Goal: Information Seeking & Learning: Check status

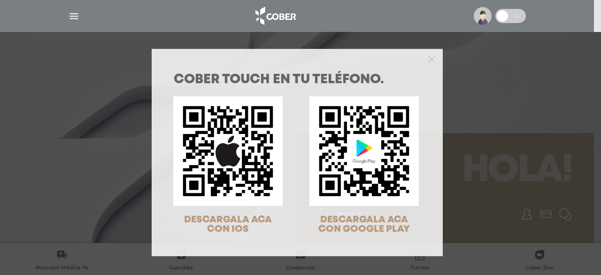
drag, startPoint x: 427, startPoint y: 50, endPoint x: 428, endPoint y: 64, distance: 13.8
click at [428, 64] on div at bounding box center [297, 58] width 291 height 19
click at [428, 59] on icon "Close" at bounding box center [431, 59] width 7 height 7
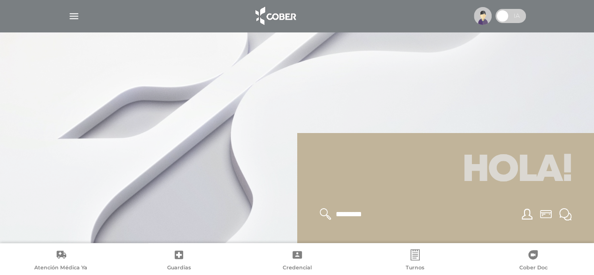
click at [68, 18] on img "button" at bounding box center [74, 16] width 12 height 12
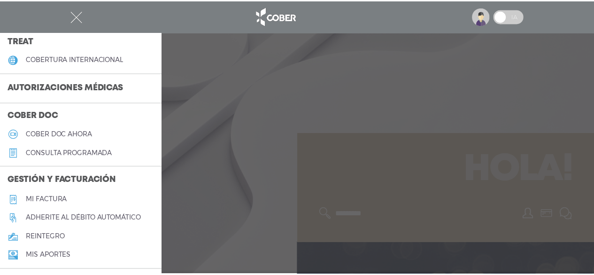
scroll to position [207, 0]
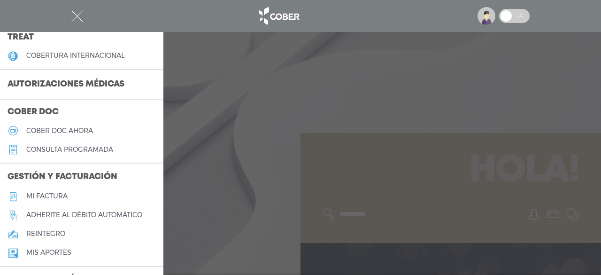
drag, startPoint x: 154, startPoint y: 163, endPoint x: 149, endPoint y: 183, distance: 20.3
click at [149, 183] on div "Gestión y facturación Mi factura Adherite al débito automático reintegro Mis ap…" at bounding box center [81, 214] width 163 height 102
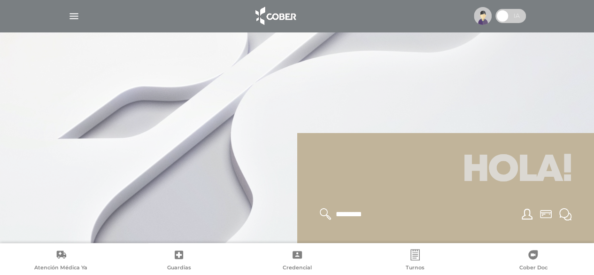
click at [74, 20] on img "button" at bounding box center [74, 16] width 12 height 12
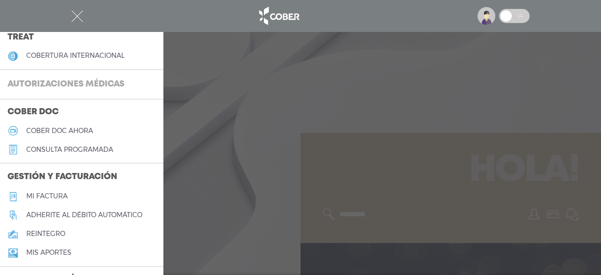
click at [50, 87] on h3 "Autorizaciones médicas" at bounding box center [66, 85] width 132 height 18
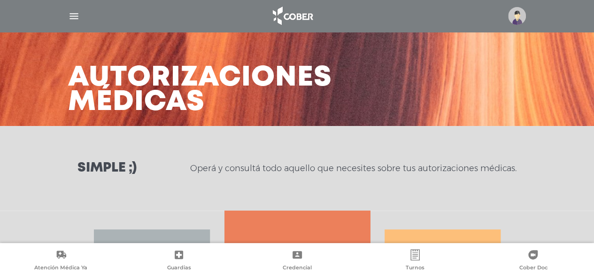
click at [201, 189] on div "Simple ;) Operá y consultá todo aquello que necesites sobre tus autorizaciones …" at bounding box center [297, 168] width 594 height 85
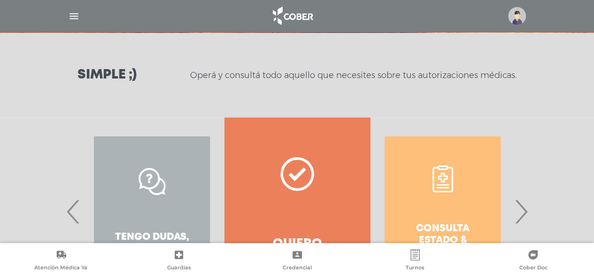
scroll to position [196, 0]
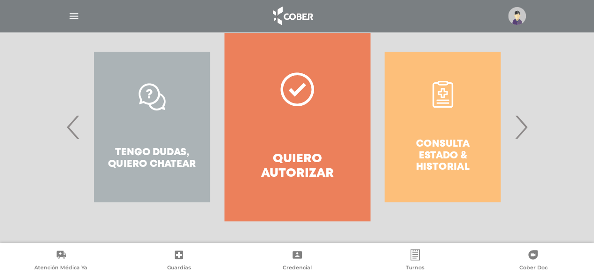
click at [456, 124] on div "Consulta estado & historial" at bounding box center [442, 127] width 145 height 188
click at [515, 131] on span "›" at bounding box center [521, 126] width 18 height 51
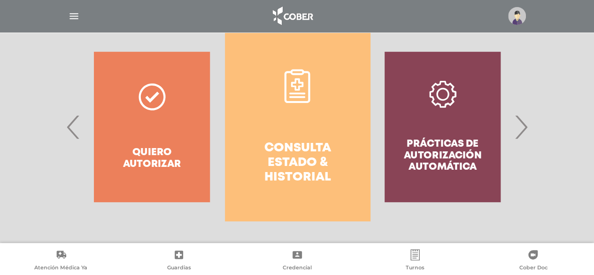
click at [327, 156] on h4 "Consulta estado & historial" at bounding box center [297, 163] width 111 height 44
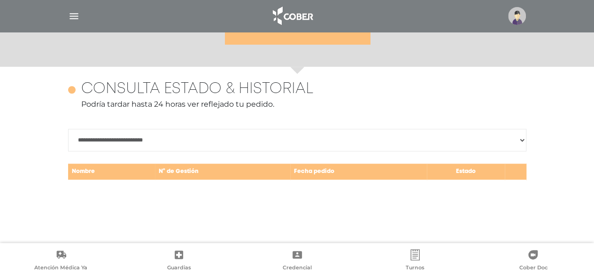
scroll to position [408, 0]
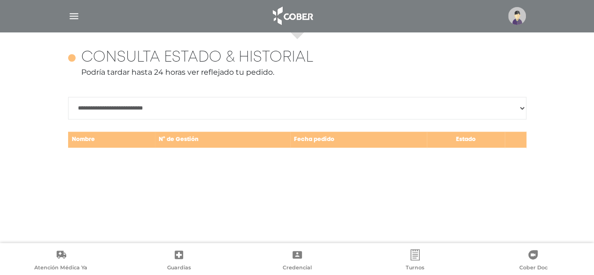
click at [325, 142] on td "Fecha pedido" at bounding box center [358, 139] width 137 height 17
click at [243, 106] on select "**********" at bounding box center [297, 108] width 458 height 23
select select "**********"
click at [68, 97] on select "**********" at bounding box center [297, 108] width 458 height 23
click at [253, 175] on div "**********" at bounding box center [297, 137] width 481 height 211
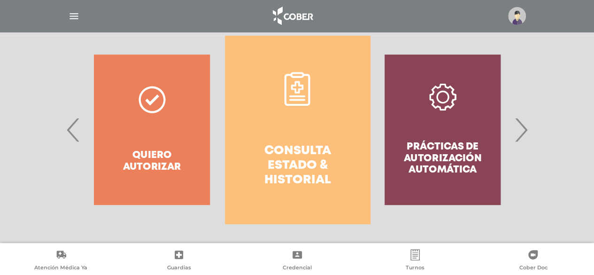
scroll to position [220, 0]
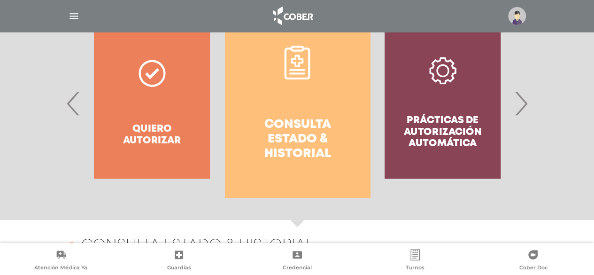
click at [518, 115] on span "›" at bounding box center [521, 103] width 18 height 51
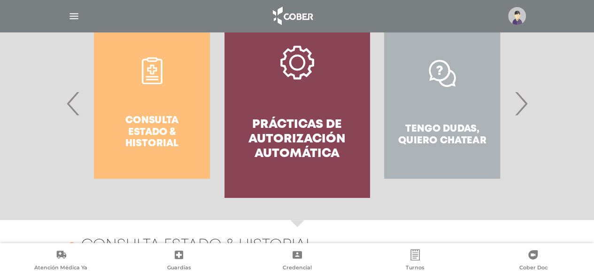
click at [250, 153] on h4 "Prácticas de autorización automática" at bounding box center [296, 139] width 111 height 44
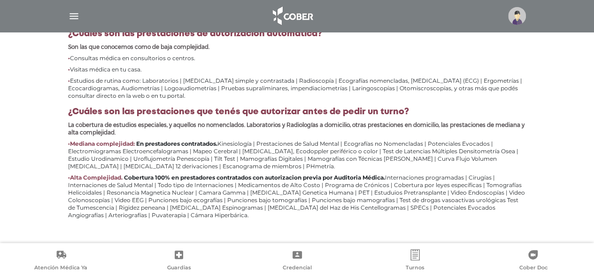
scroll to position [438, 0]
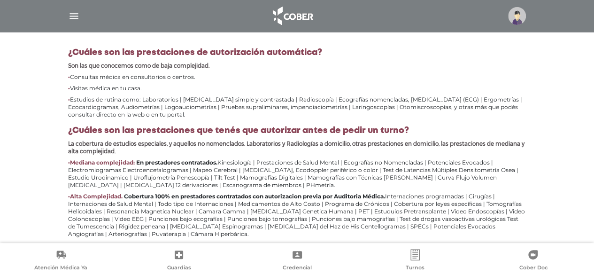
click at [508, 13] on div at bounding box center [515, 16] width 22 height 18
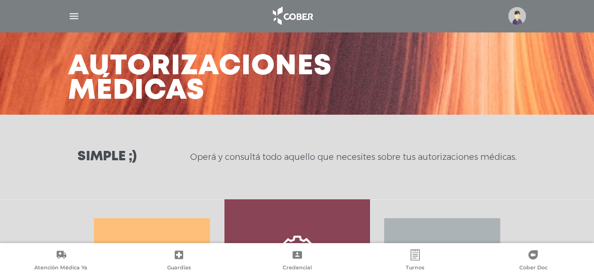
scroll to position [0, 0]
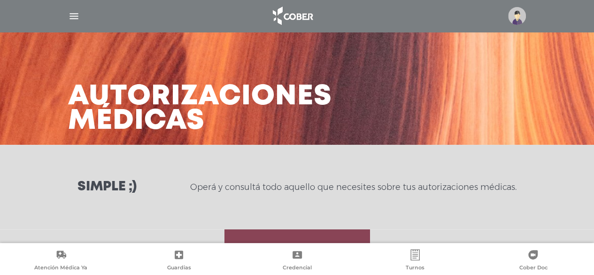
click at [69, 17] on img "button" at bounding box center [74, 16] width 12 height 12
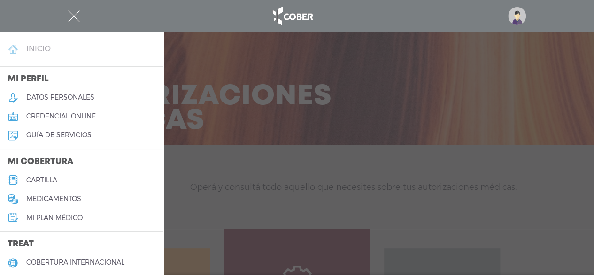
click at [36, 45] on h4 "inicio" at bounding box center [38, 48] width 24 height 9
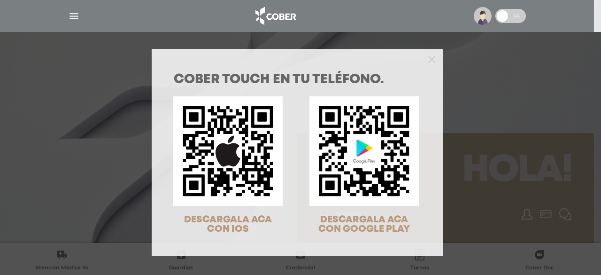
click at [507, 16] on div "COBER TOUCH en tu teléfono. DESCARGALA ACA CON IOS DESCARGALA ACA CON GOOGLE PL…" at bounding box center [300, 137] width 601 height 275
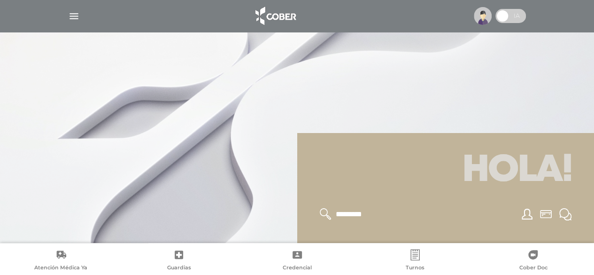
click at [504, 21] on span at bounding box center [503, 16] width 14 height 14
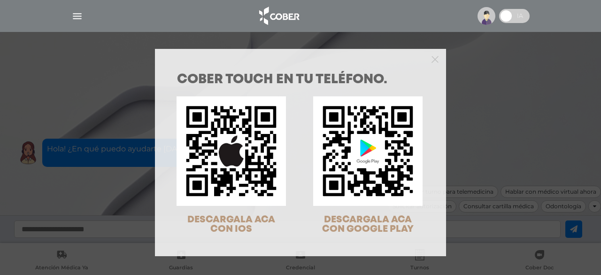
click at [427, 61] on div at bounding box center [300, 58] width 291 height 19
click at [433, 60] on icon "Close" at bounding box center [435, 59] width 7 height 7
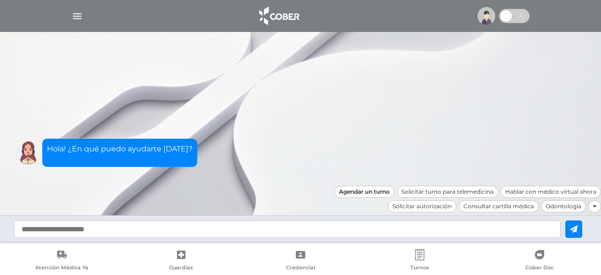
click at [376, 191] on div "Agendar un turno" at bounding box center [364, 192] width 60 height 12
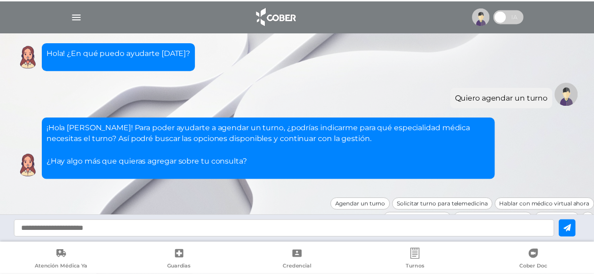
scroll to position [11, 0]
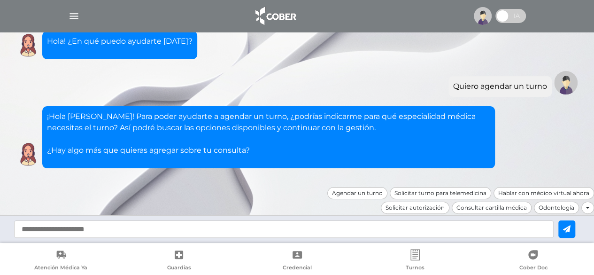
click at [277, 226] on input "text" at bounding box center [284, 228] width 540 height 17
type input "*"
